Goal: Task Accomplishment & Management: Use online tool/utility

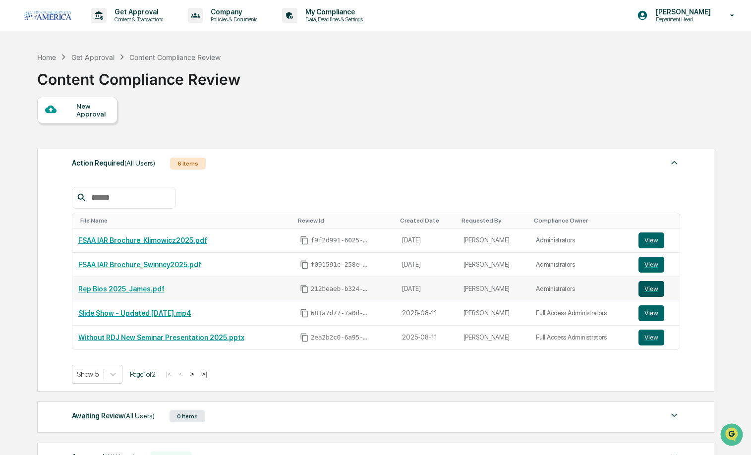
click at [649, 283] on button "View" at bounding box center [652, 289] width 26 height 16
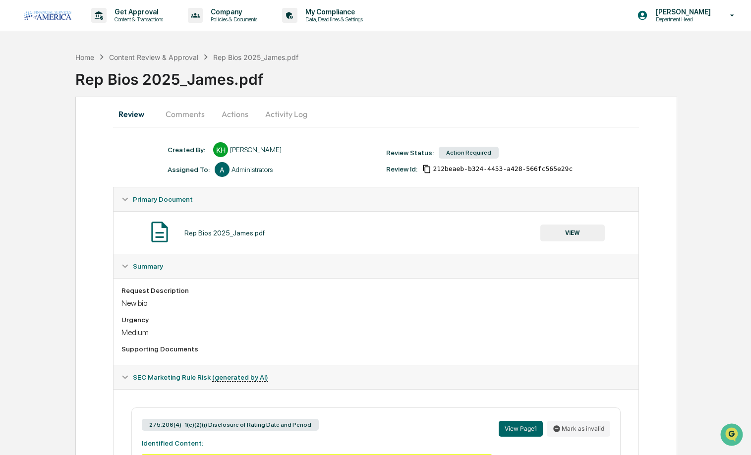
scroll to position [0, 0]
click at [199, 113] on button "Comments" at bounding box center [185, 114] width 55 height 24
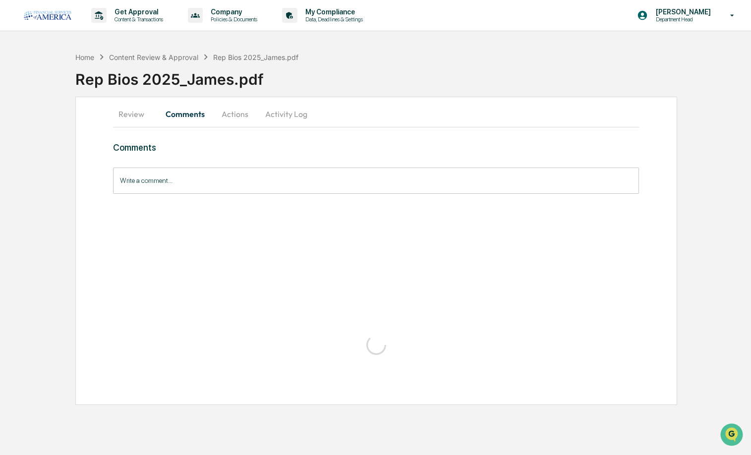
scroll to position [0, 0]
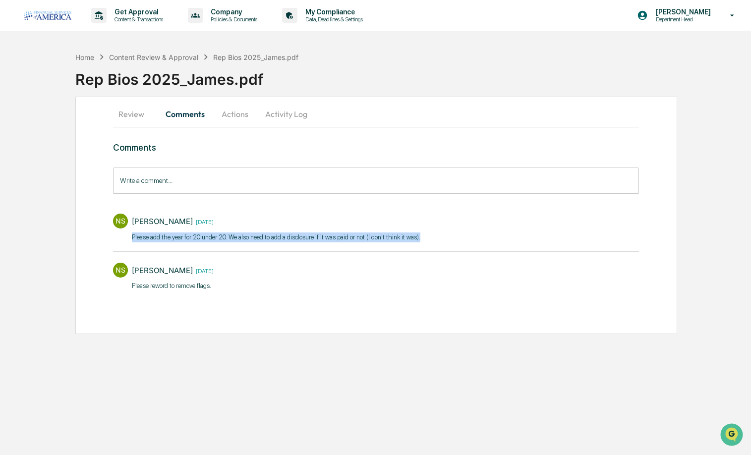
drag, startPoint x: 423, startPoint y: 234, endPoint x: 125, endPoint y: 238, distance: 298.0
click at [125, 238] on div "NS [PERSON_NAME] [DATE] Please add the year for 20 under 20. We also need to ad…" at bounding box center [376, 227] width 526 height 37
copy p "Please add the year for 20 under 20. We also need to add a disclosure if it was…"
